Goal: Transaction & Acquisition: Purchase product/service

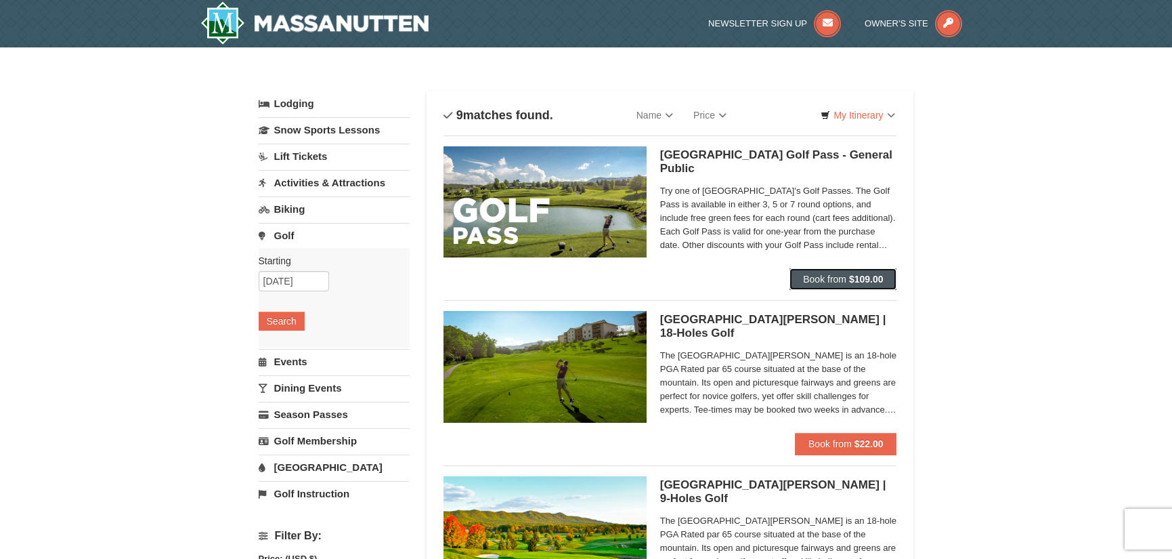
click at [812, 276] on span "Book from" at bounding box center [824, 279] width 43 height 11
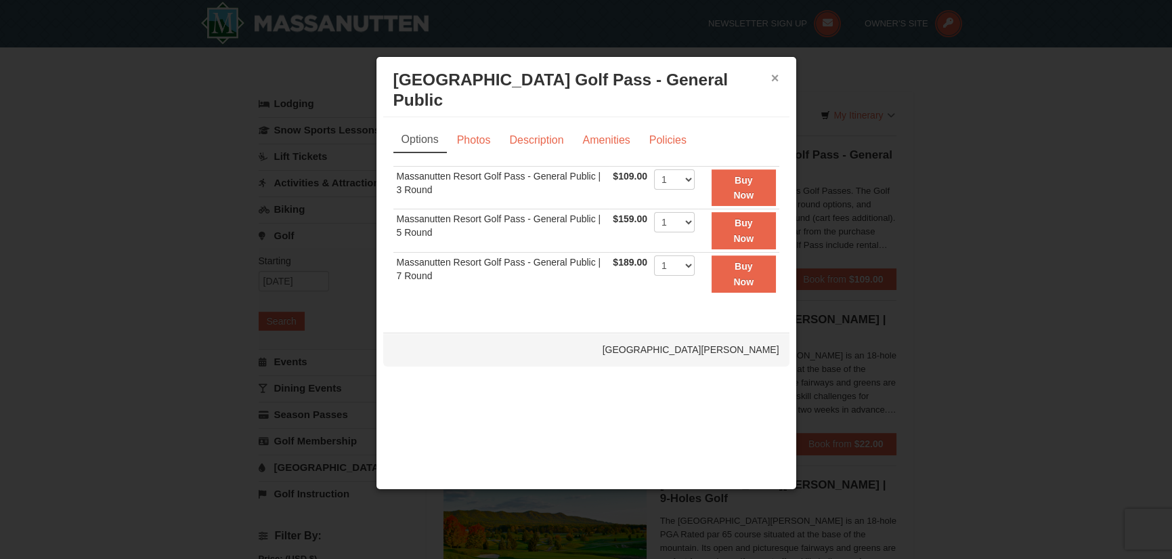
click at [777, 80] on button "×" at bounding box center [775, 78] width 8 height 14
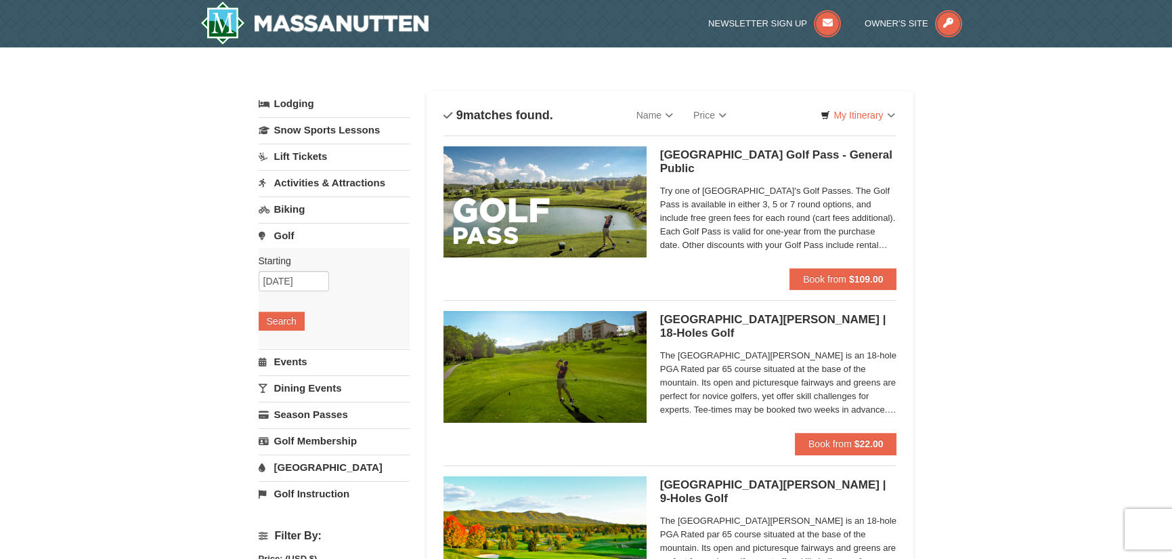
scroll to position [135, 0]
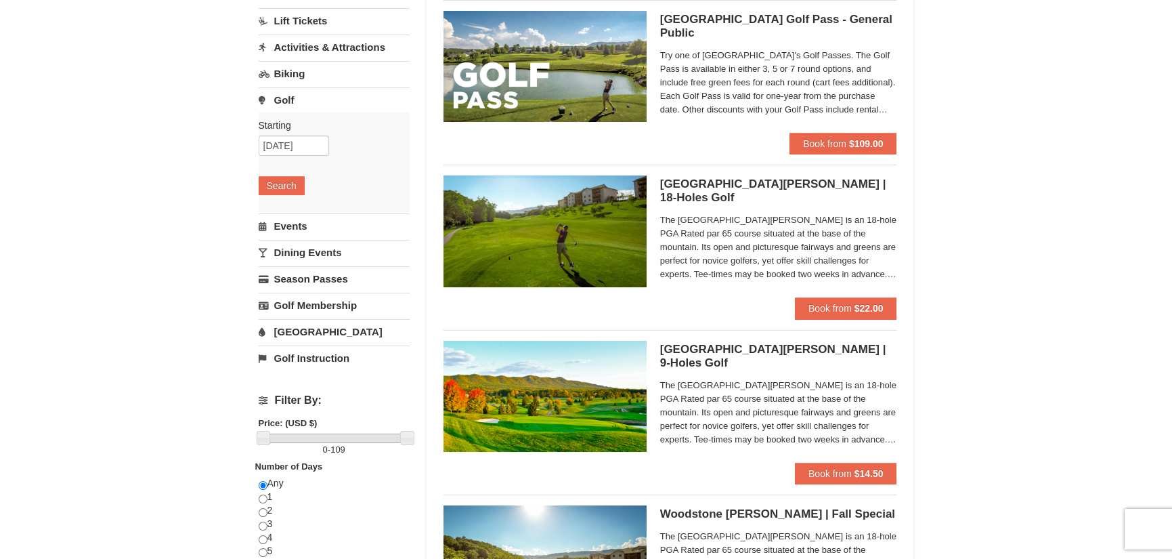
click at [846, 287] on div "The [GEOGRAPHIC_DATA][PERSON_NAME] is an 18-hole PGA Rated par 65 course situat…" at bounding box center [778, 249] width 237 height 77
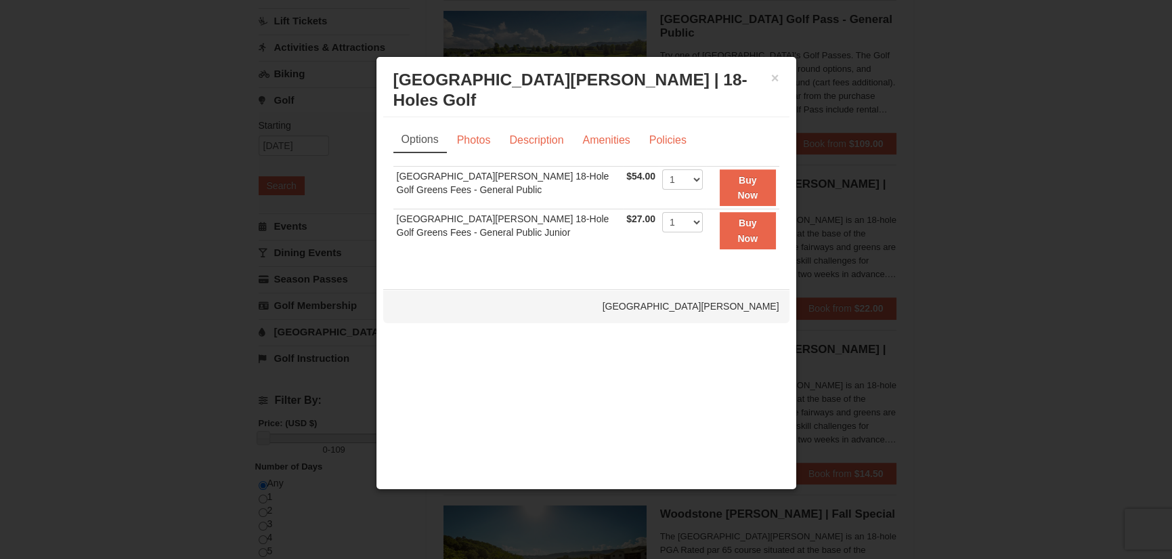
click at [781, 73] on div "× [GEOGRAPHIC_DATA][PERSON_NAME] | 18-Holes [GEOGRAPHIC_DATA][PERSON_NAME]" at bounding box center [586, 90] width 406 height 53
click at [773, 78] on button "×" at bounding box center [775, 78] width 8 height 14
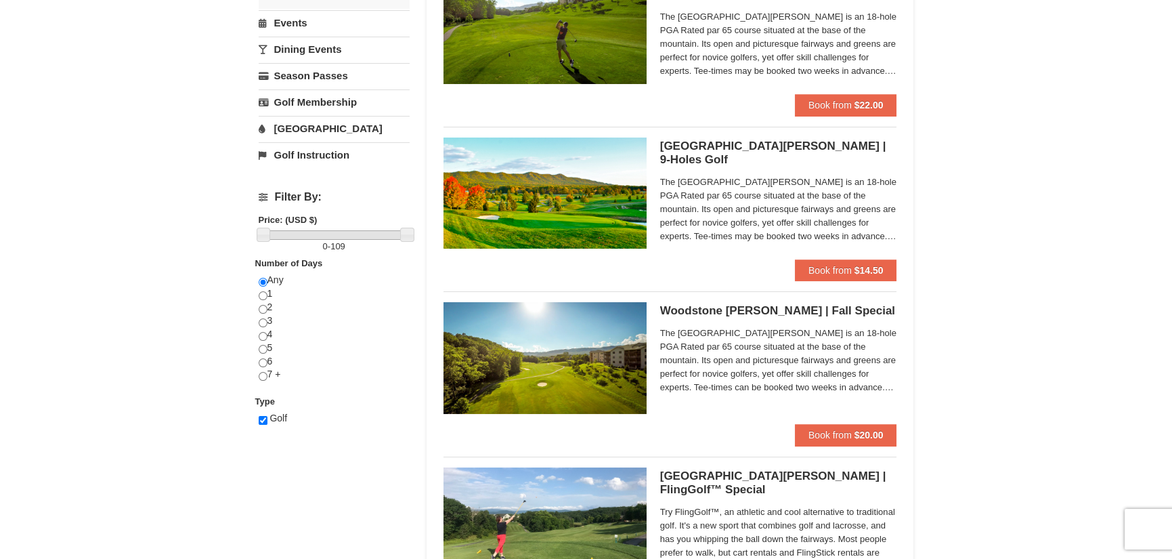
scroll to position [406, 0]
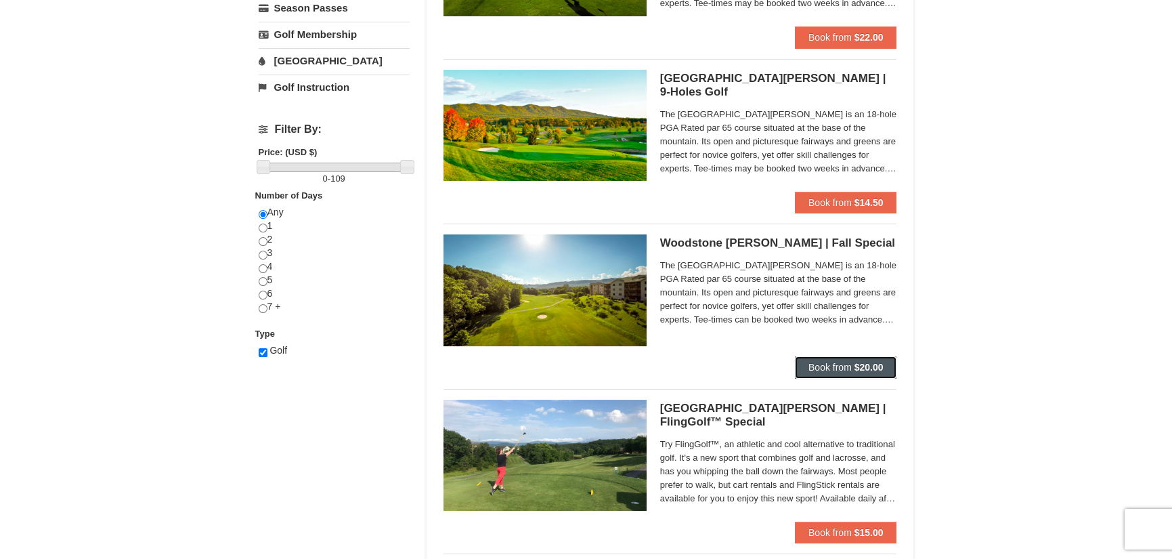
click at [827, 364] on span "Book from" at bounding box center [829, 367] width 43 height 11
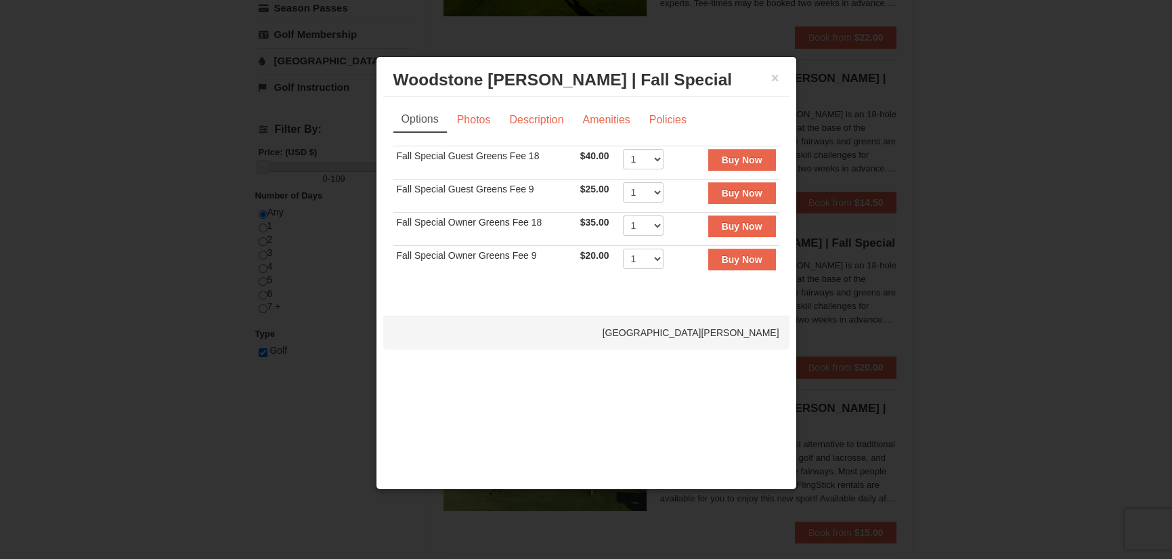
click at [770, 74] on h3 "[GEOGRAPHIC_DATA][PERSON_NAME] | [GEOGRAPHIC_DATA][PERSON_NAME]" at bounding box center [586, 80] width 386 height 20
click at [775, 72] on button "×" at bounding box center [775, 78] width 8 height 14
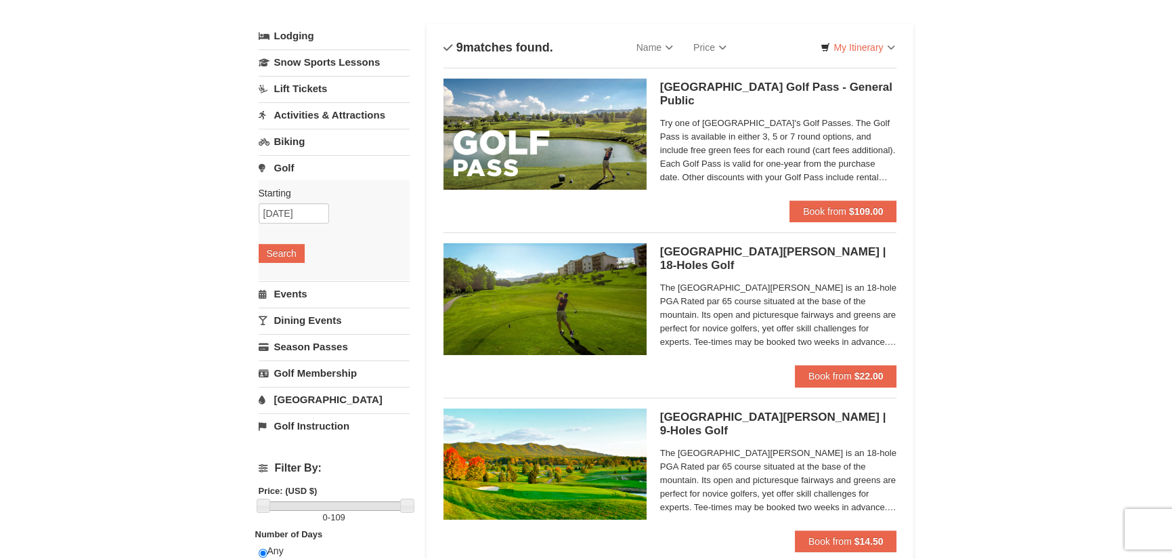
scroll to position [0, 0]
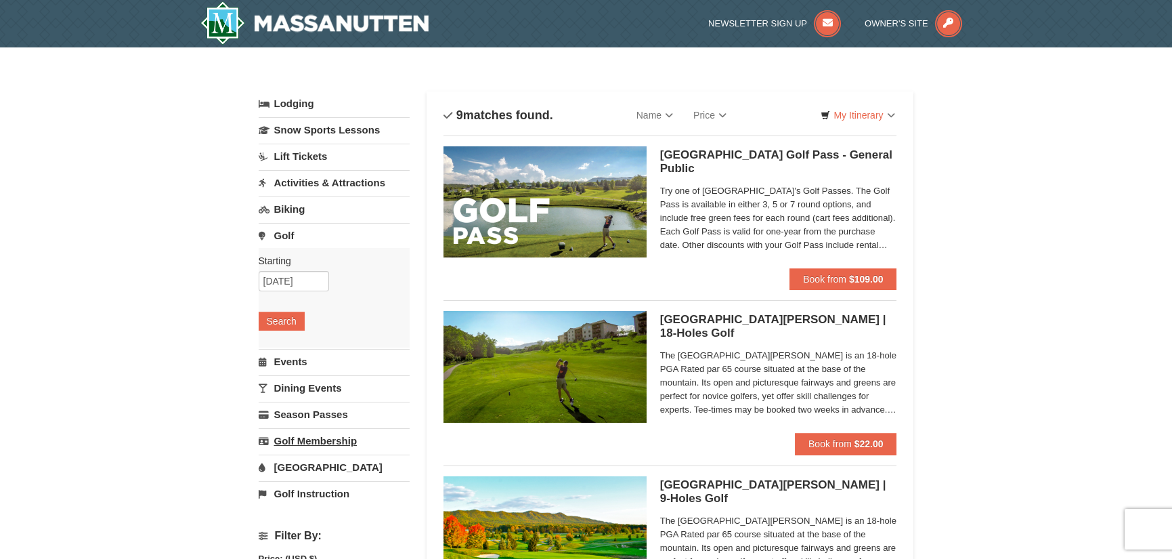
click at [301, 440] on link "Golf Membership" at bounding box center [334, 440] width 151 height 25
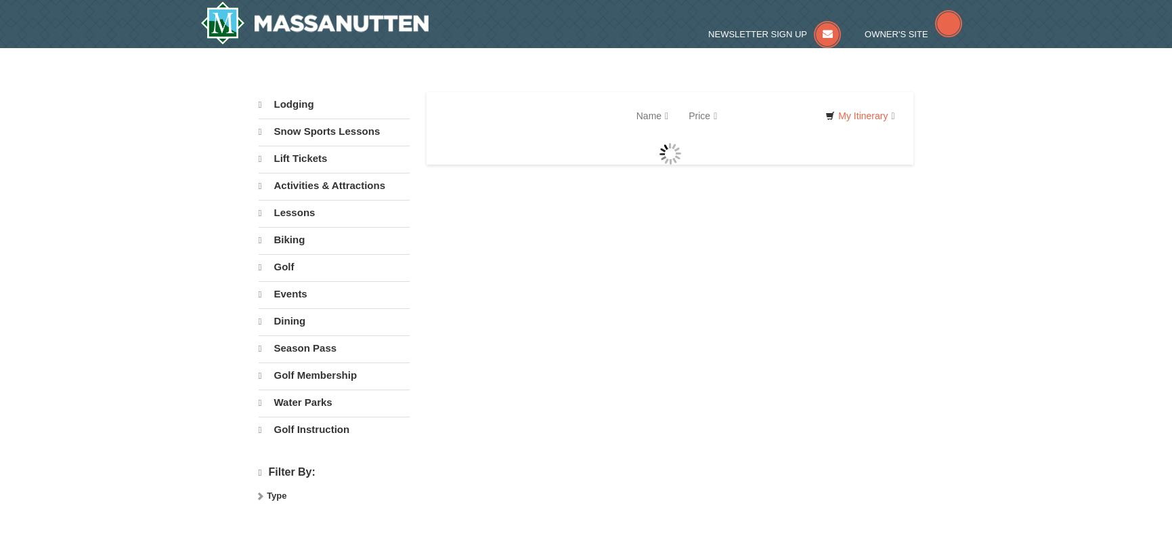
select select "9"
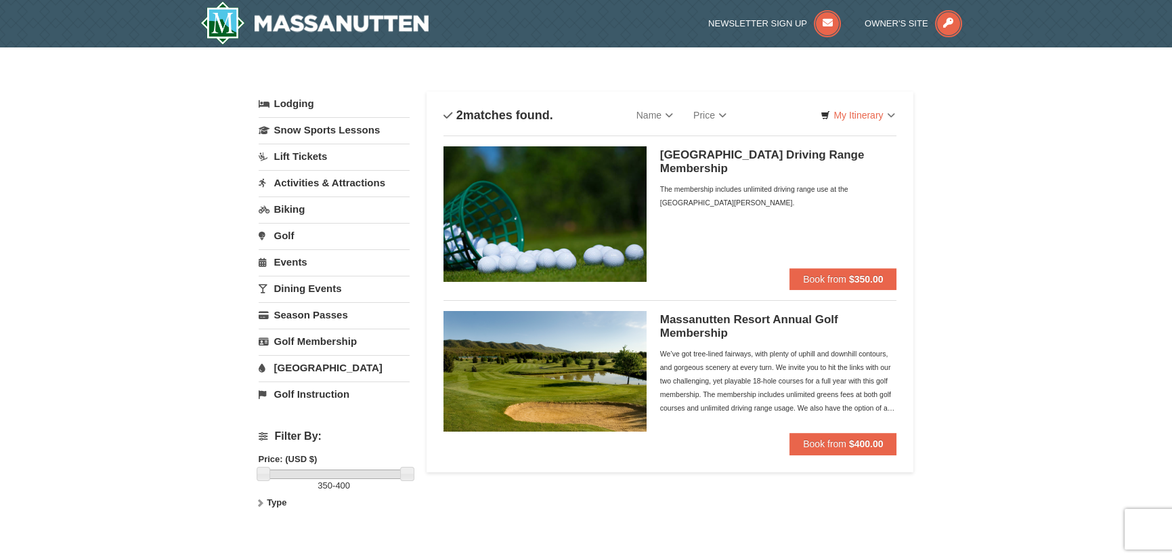
click at [701, 370] on div "We’ve got tree-lined fairways, with plenty of uphill and downhill contours, and…" at bounding box center [778, 381] width 237 height 68
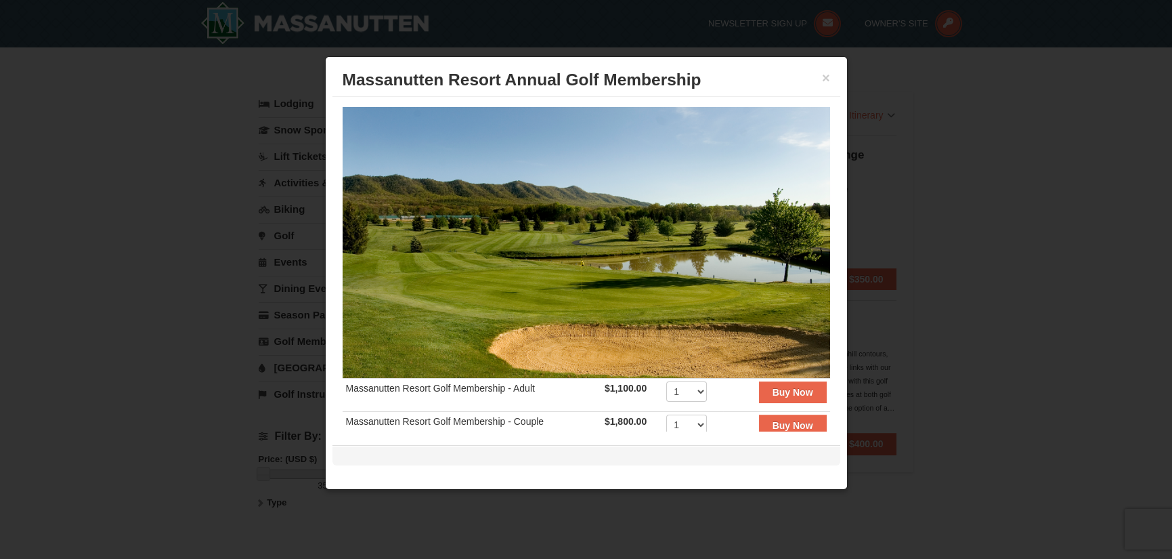
click at [816, 61] on div "× Massanutten Resort Annual Golf Membership Massanutten Resort Golf Membership …" at bounding box center [586, 273] width 523 height 434
click at [820, 73] on h3 "Massanutten Resort Annual Golf Membership" at bounding box center [587, 80] width 488 height 20
click at [827, 77] on button "×" at bounding box center [826, 78] width 8 height 14
